Goal: Task Accomplishment & Management: Manage account settings

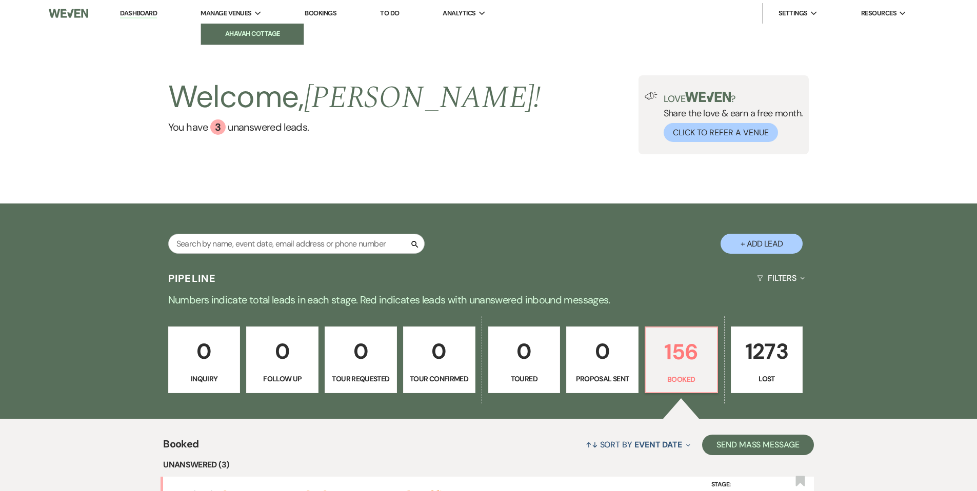
click at [237, 36] on li "Ahavah Cottage" at bounding box center [252, 34] width 92 height 10
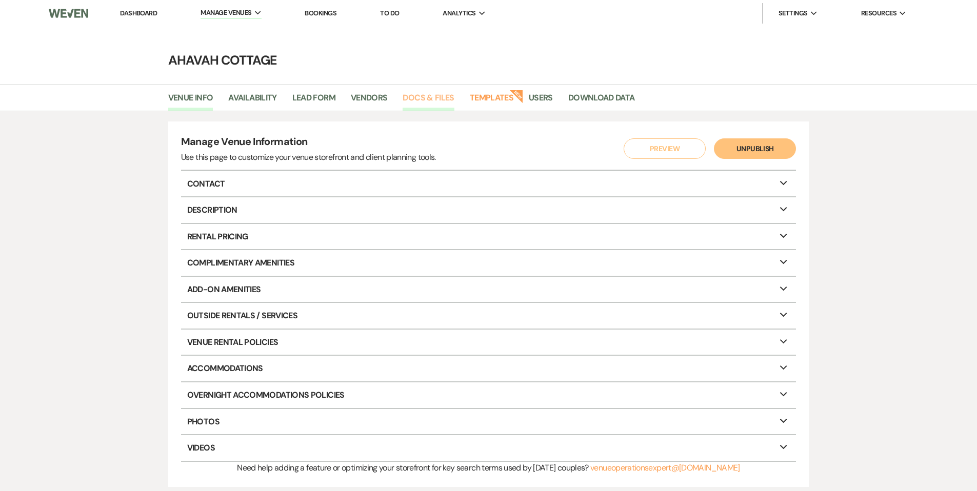
click at [427, 100] on link "Docs & Files" at bounding box center [428, 100] width 51 height 19
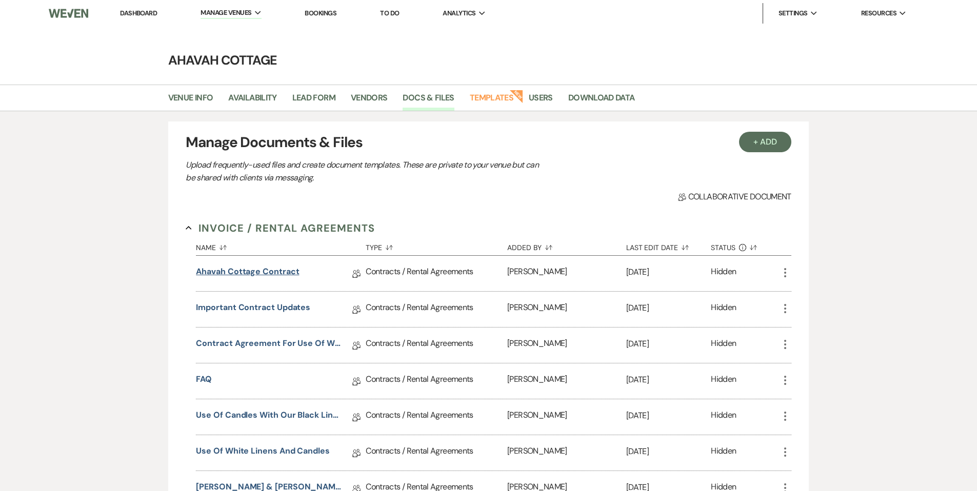
click at [263, 270] on link "Ahavah Cottage Contract" at bounding box center [247, 274] width 103 height 16
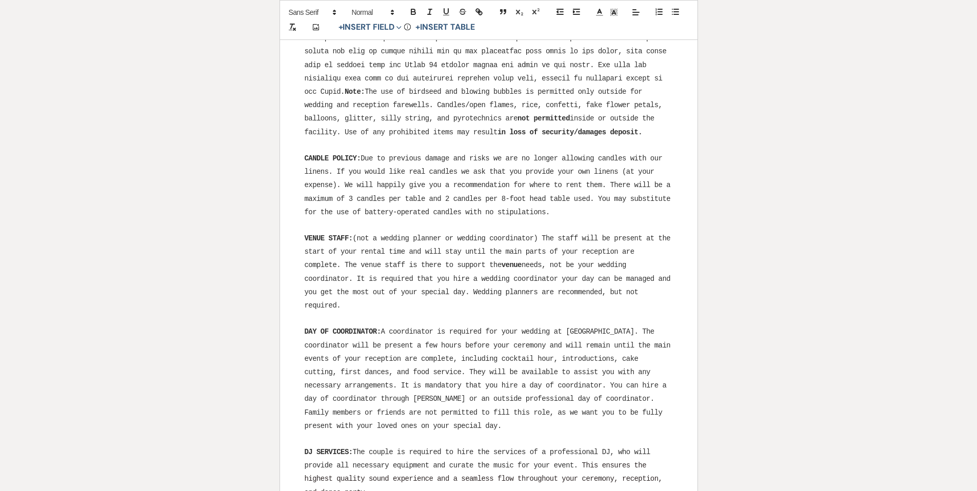
scroll to position [2024, 0]
drag, startPoint x: 303, startPoint y: 203, endPoint x: 613, endPoint y: 268, distance: 316.6
click at [613, 268] on div "The Ahavah Cottage Rental Agreement Contract Date: ﻿ Click to fill* : Date ﻿ Cl…" at bounding box center [489, 442] width 418 height 4577
copy p "VENUE STAFF: (not a wedding planner or wedding coordinator) The staff will be p…"
